Goal: Find contact information: Find contact information

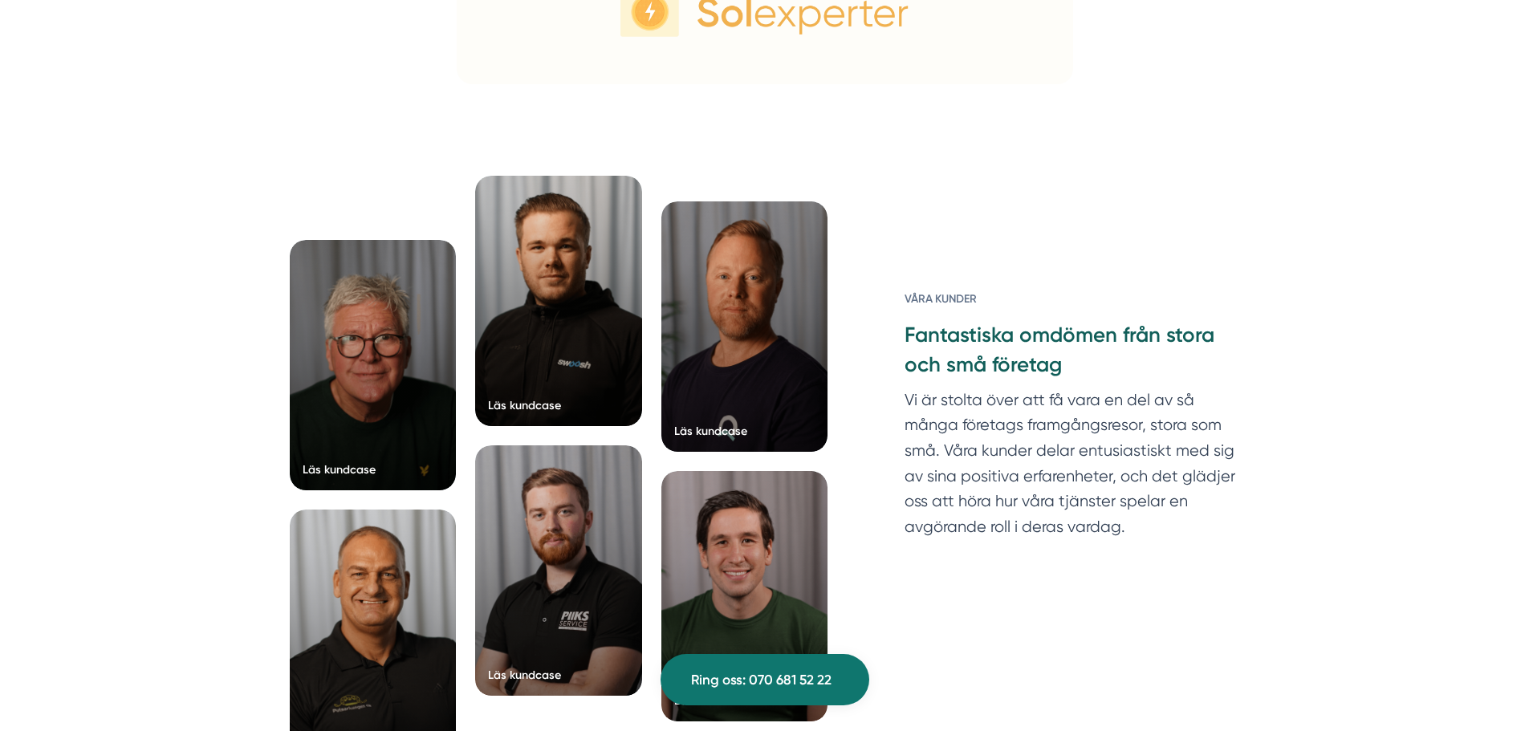
scroll to position [5136, 0]
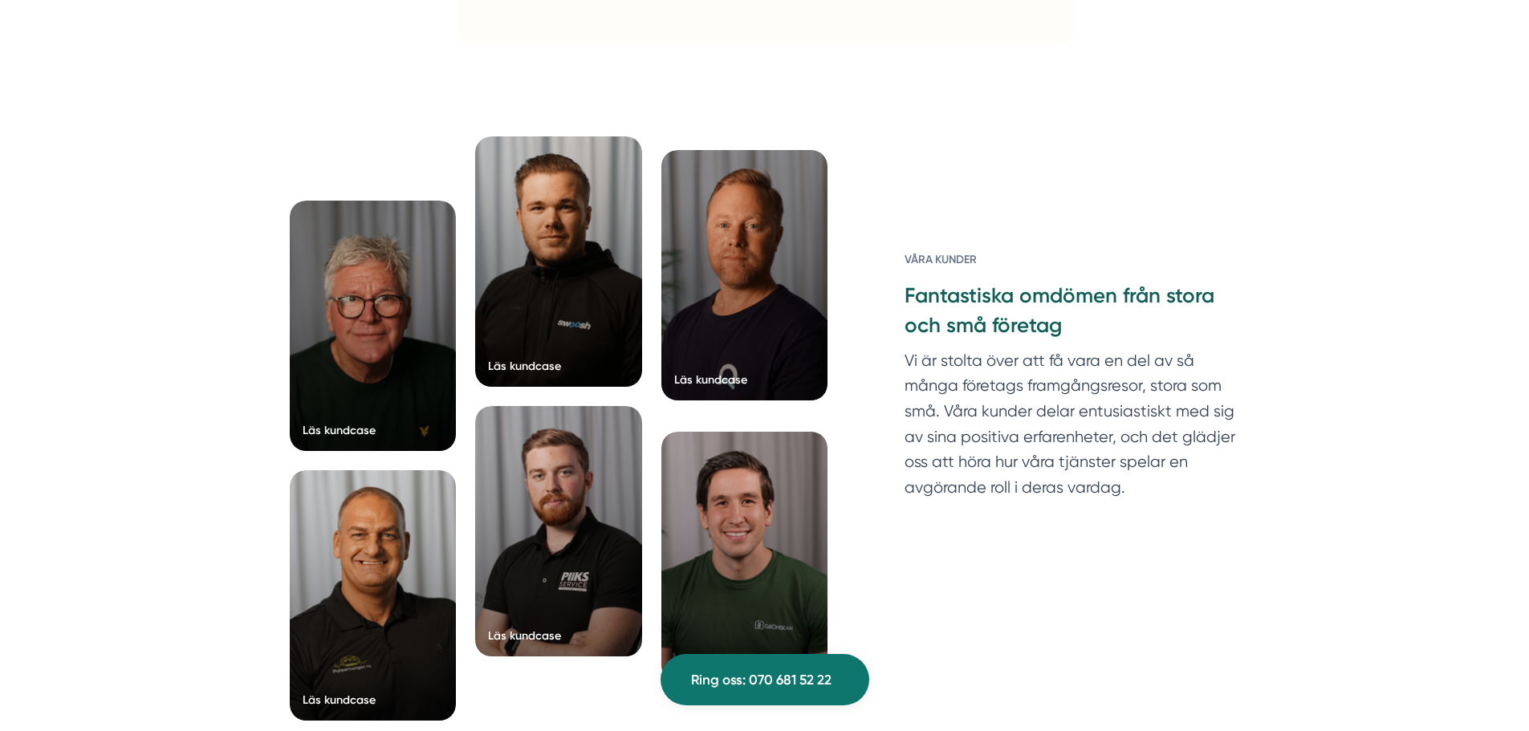
click at [775, 323] on div at bounding box center [744, 275] width 167 height 250
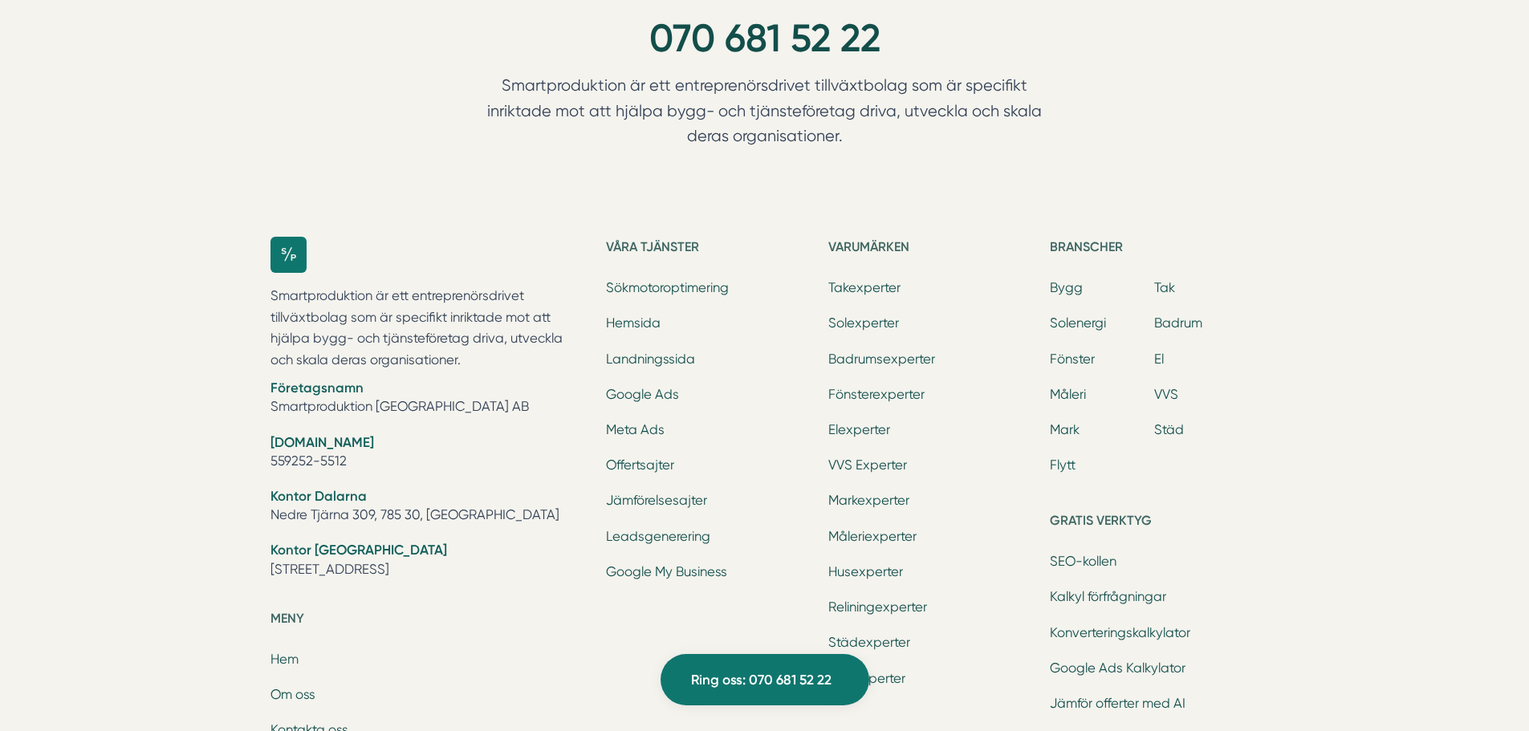
scroll to position [6577, 0]
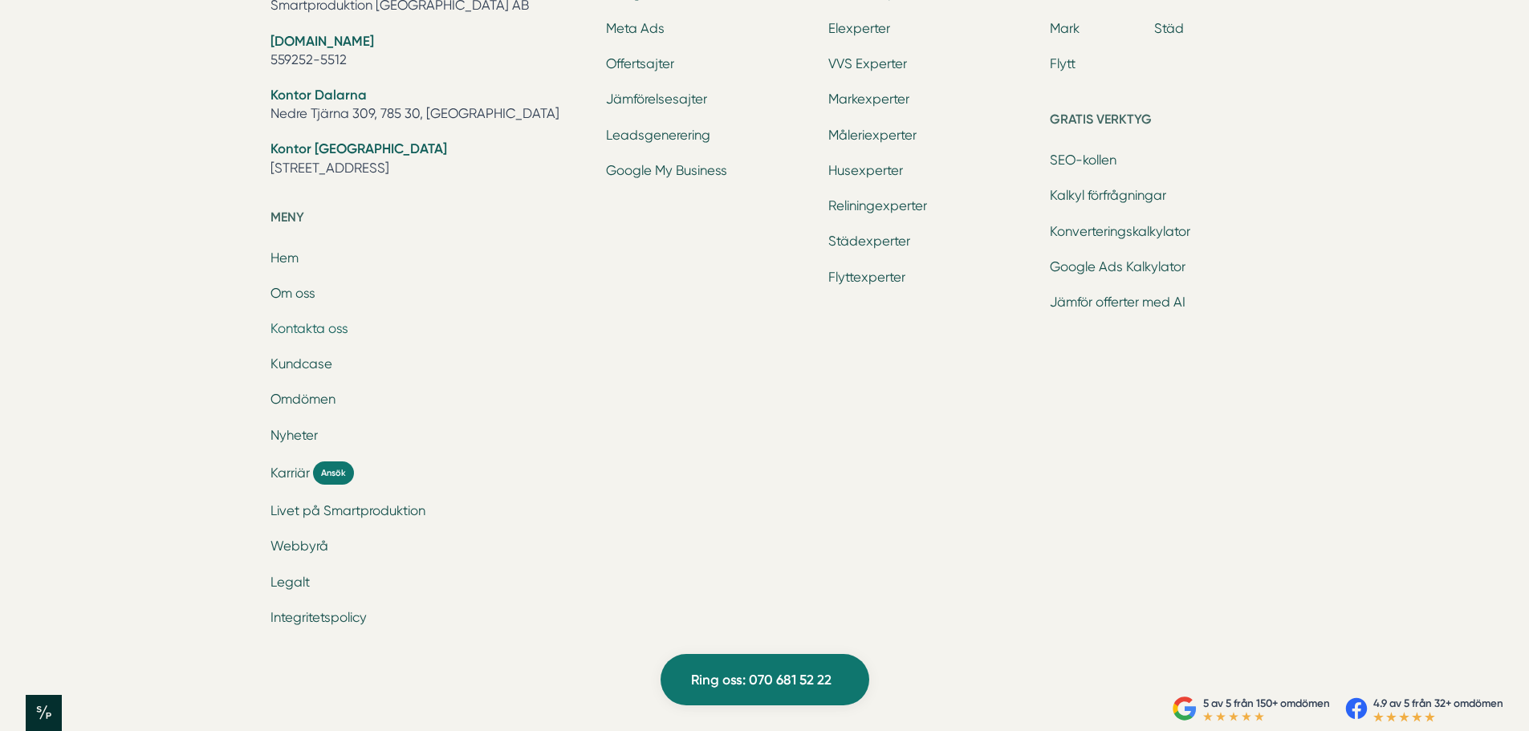
click at [322, 321] on link "Kontakta oss" at bounding box center [309, 328] width 78 height 15
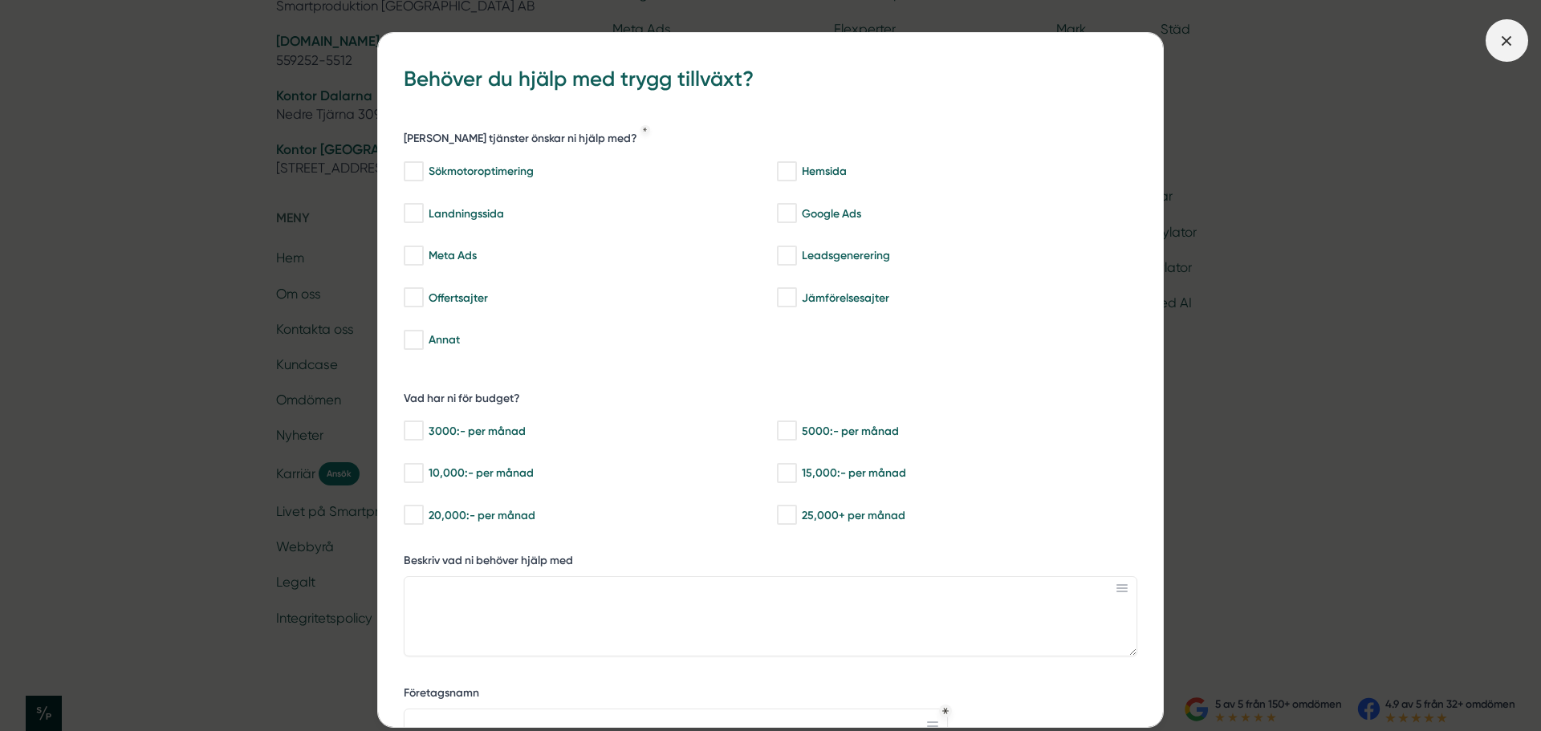
click at [1497, 44] on icon at bounding box center [1506, 41] width 18 height 18
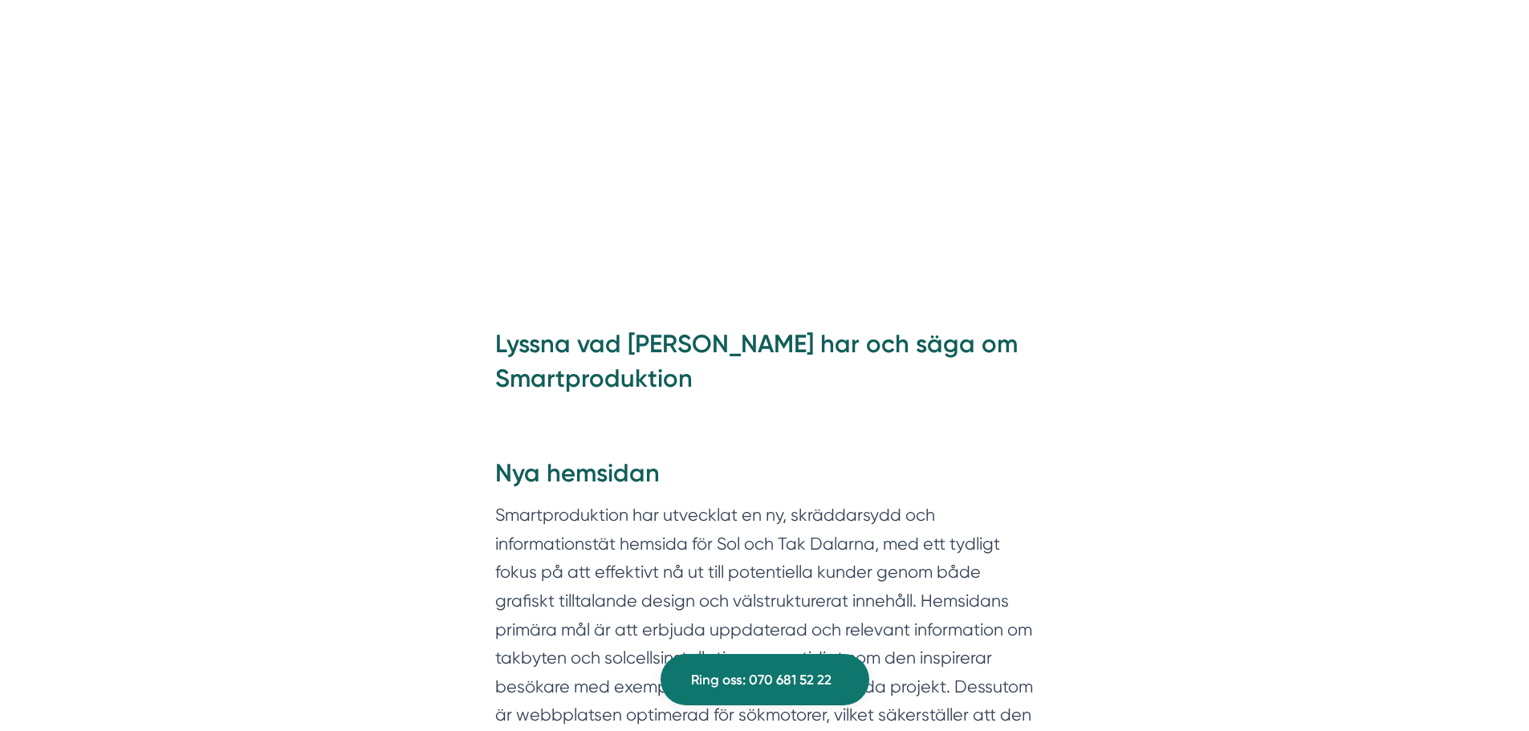
scroll to position [1441, 0]
